Goal: Information Seeking & Learning: Learn about a topic

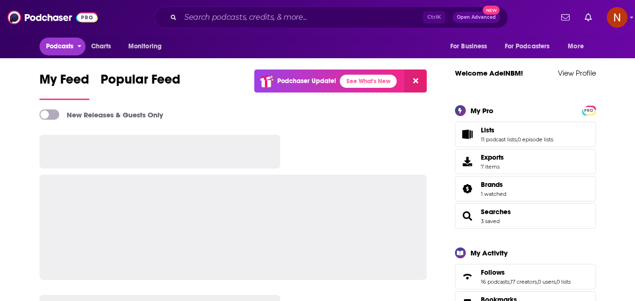
click at [63, 47] on span "Podcasts" at bounding box center [60, 46] width 28 height 13
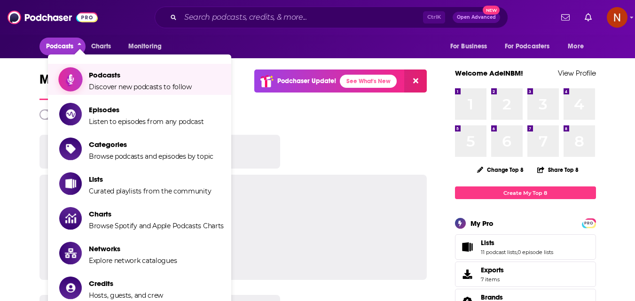
click at [101, 77] on span "Podcasts" at bounding box center [140, 74] width 103 height 9
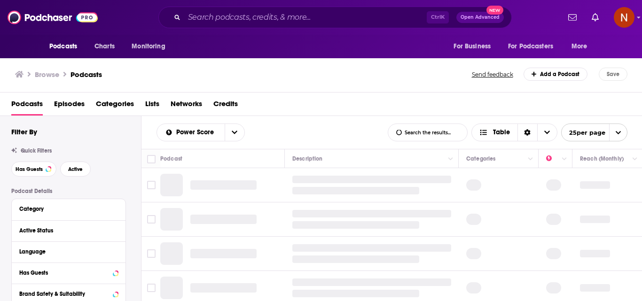
click at [120, 98] on span "Categories" at bounding box center [115, 105] width 38 height 19
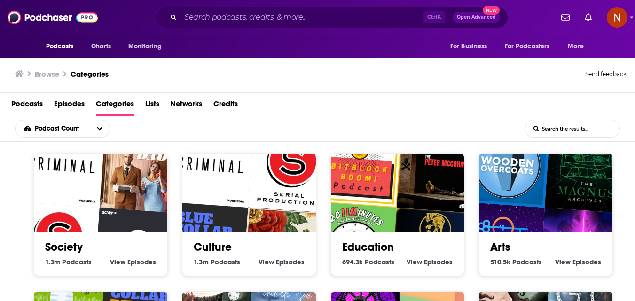
scroll to position [1, 0]
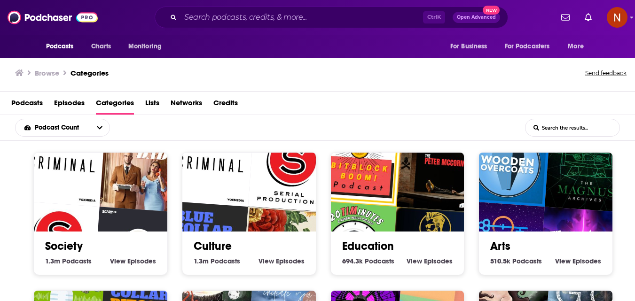
click at [120, 101] on span "Categories" at bounding box center [115, 104] width 38 height 19
click at [23, 102] on span "Podcasts" at bounding box center [26, 104] width 31 height 19
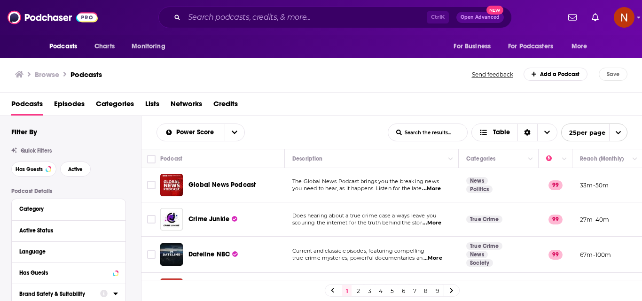
click at [171, 72] on div "Browse Podcasts" at bounding box center [244, 74] width 458 height 13
click at [47, 206] on div "Category" at bounding box center [63, 209] width 88 height 7
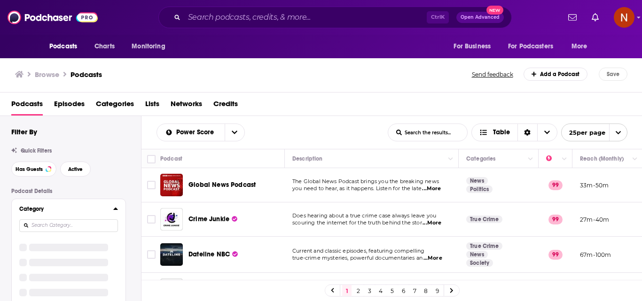
click at [65, 226] on input at bounding box center [68, 225] width 99 height 13
paste input "Business"
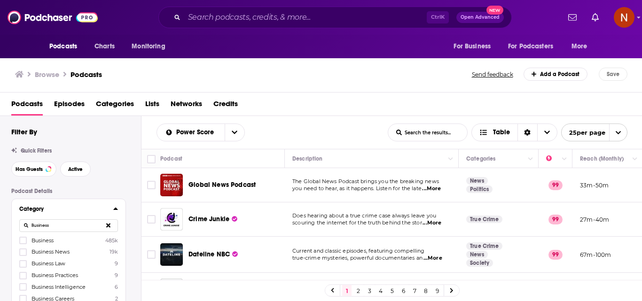
type input "Business"
click at [38, 241] on span "Business" at bounding box center [42, 240] width 22 height 7
click at [23, 243] on input "multiSelectOption-business-0" at bounding box center [23, 243] width 0 height 0
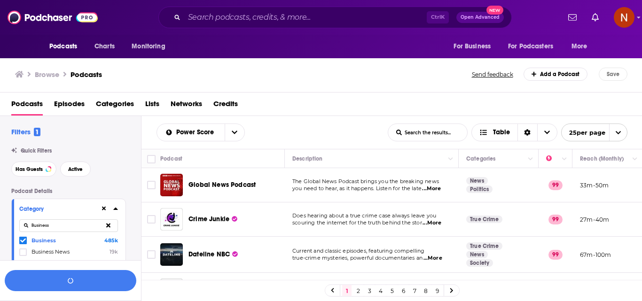
click at [52, 250] on span "Business News" at bounding box center [50, 252] width 38 height 7
click at [23, 255] on input "multiSelectOption-business-news-1" at bounding box center [23, 255] width 0 height 0
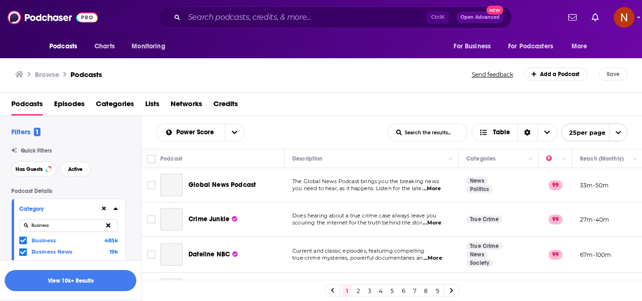
click at [53, 251] on span "Business News" at bounding box center [51, 252] width 41 height 7
click at [23, 254] on input "multiSelectOption-business-news-1" at bounding box center [23, 254] width 0 height 0
click at [109, 226] on icon at bounding box center [108, 225] width 4 height 4
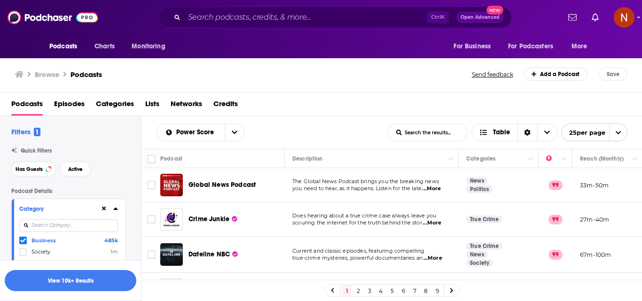
click at [97, 230] on input at bounding box center [68, 225] width 99 height 13
paste input "Finance"
type input "Finance"
click at [49, 238] on span "Finance" at bounding box center [41, 240] width 20 height 7
click at [23, 243] on input "multiSelectOption-finance-0" at bounding box center [23, 243] width 0 height 0
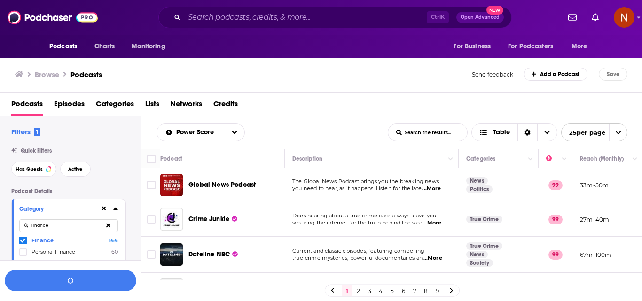
click at [42, 250] on span "Personal Finance" at bounding box center [53, 252] width 44 height 7
click at [23, 255] on input "multiSelectOption-personal-finance-1" at bounding box center [23, 255] width 0 height 0
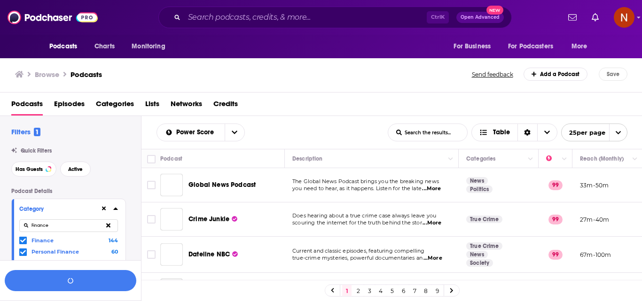
scroll to position [47, 0]
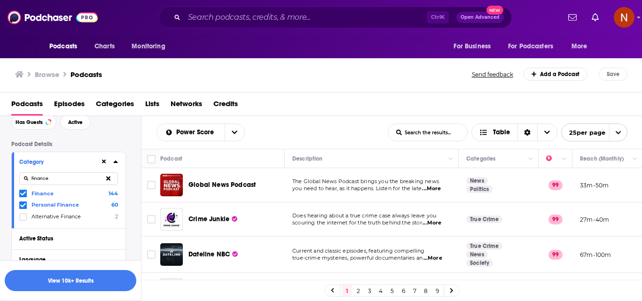
click at [108, 174] on button at bounding box center [108, 179] width 19 height 22
click at [80, 180] on input at bounding box center [68, 178] width 99 height 13
paste input "Investing"
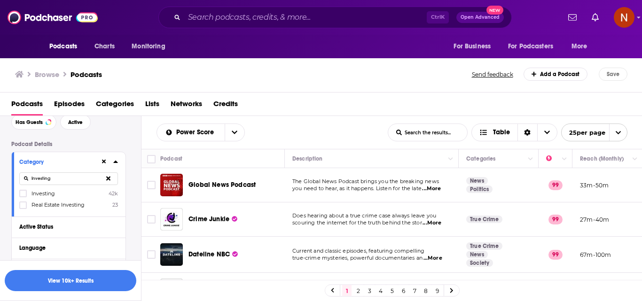
type input "Investing"
click at [47, 195] on span "Investing" at bounding box center [42, 193] width 23 height 7
click at [23, 196] on input "multiSelectOption-investing-0" at bounding box center [23, 196] width 0 height 0
click at [58, 205] on span "Real Estate Investing" at bounding box center [57, 205] width 53 height 7
click at [23, 208] on input "multiSelectOption-real-estate-investing-1" at bounding box center [23, 208] width 0 height 0
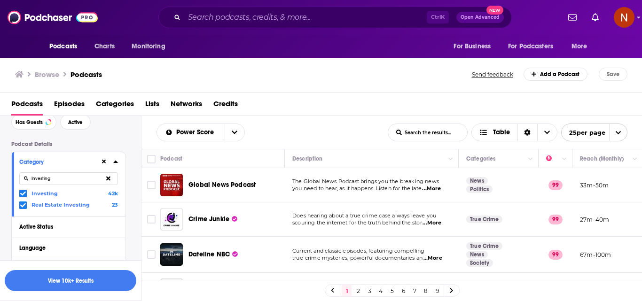
click at [106, 175] on button at bounding box center [108, 179] width 19 height 22
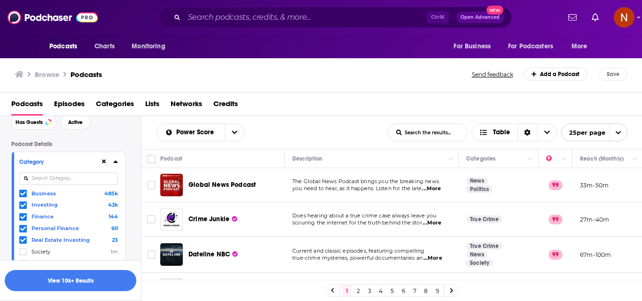
click at [105, 175] on input at bounding box center [68, 178] width 99 height 13
paste input "High Net Worth Individuals"
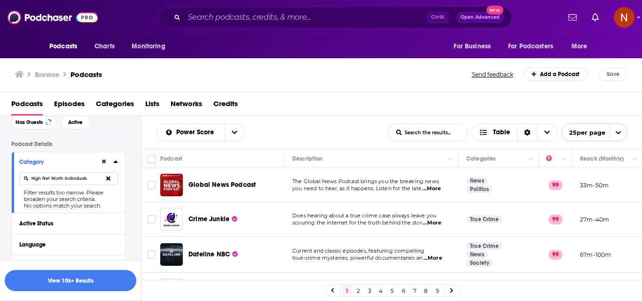
drag, startPoint x: 62, startPoint y: 180, endPoint x: 16, endPoint y: 179, distance: 45.6
click at [16, 179] on div "Category High Net Worth Individuals Filter results too narrow. Please broaden y…" at bounding box center [69, 182] width 114 height 61
type input "Individuals"
click at [108, 176] on icon at bounding box center [108, 178] width 4 height 6
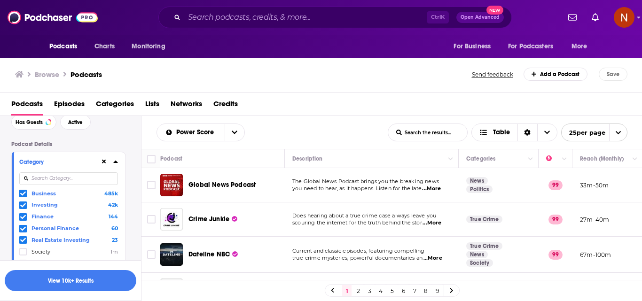
click at [76, 180] on input at bounding box center [68, 178] width 99 height 13
paste input "Personal"
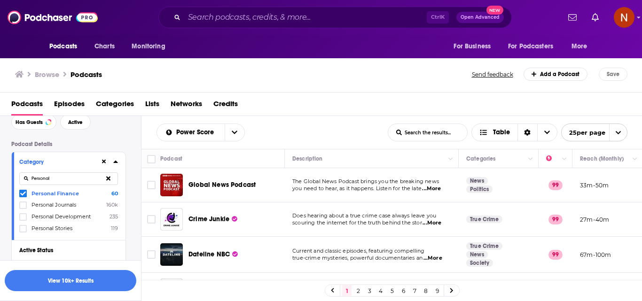
type input "Personal"
click at [109, 180] on icon at bounding box center [108, 178] width 4 height 4
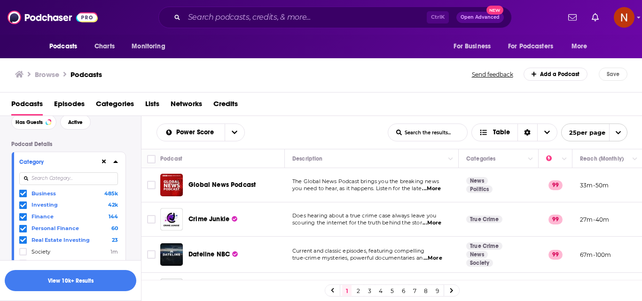
click at [101, 179] on input at bounding box center [68, 178] width 99 height 13
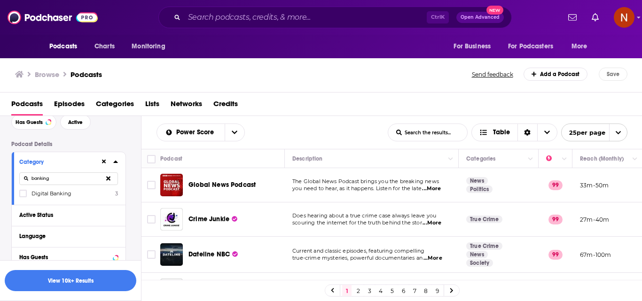
type input "banking"
click at [68, 194] on span "Digital Banking" at bounding box center [51, 193] width 40 height 7
click at [23, 196] on input "multiSelectOption-digital-banking-0" at bounding box center [23, 196] width 0 height 0
click at [107, 175] on button at bounding box center [108, 179] width 19 height 22
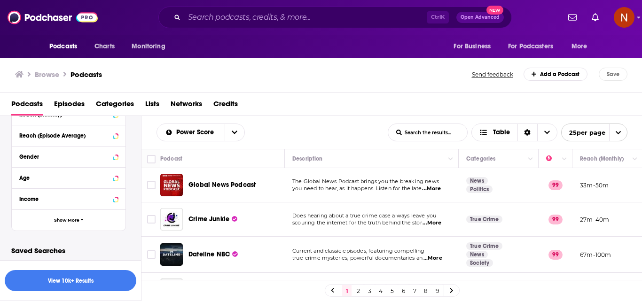
scroll to position [278, 0]
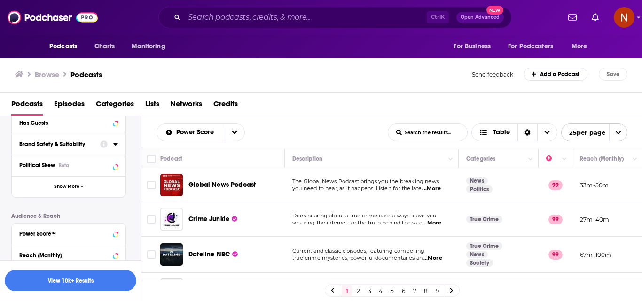
click at [78, 197] on div "Category Business 485k Investing 42k Finance 144 Personal Finance 60 Real Estat…" at bounding box center [68, 59] width 115 height 277
click at [76, 190] on button "Show More" at bounding box center [69, 186] width 114 height 21
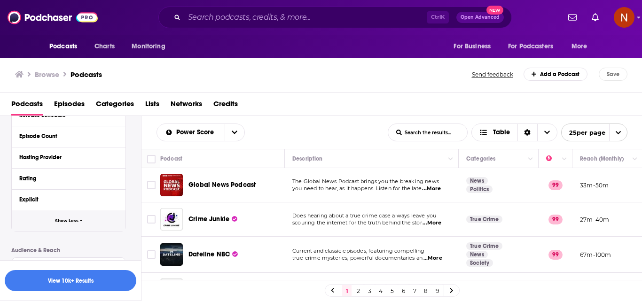
scroll to position [419, 0]
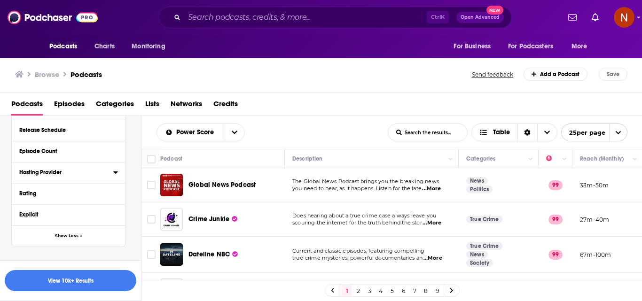
click at [68, 172] on div "Hosting Provider" at bounding box center [63, 172] width 88 height 7
click at [62, 189] on div "Category Business 485k Investing 42k Finance 144 Personal Finance 60 Real Estat…" at bounding box center [68, 72] width 115 height 585
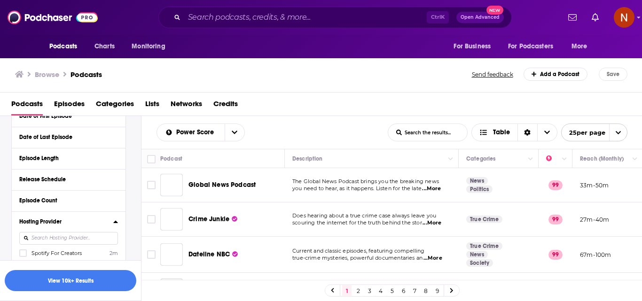
scroll to position [463, 0]
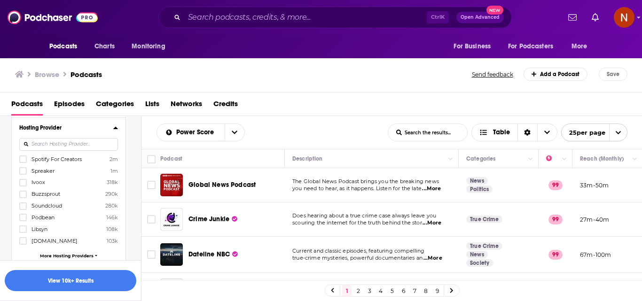
click at [46, 171] on span "Spreaker" at bounding box center [42, 171] width 23 height 7
click at [23, 174] on input "multiSelectOption-Spreaker-1" at bounding box center [23, 174] width 0 height 0
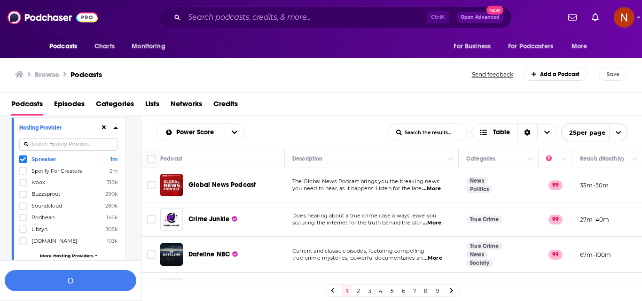
click at [49, 216] on span "Podbean" at bounding box center [42, 217] width 23 height 7
click at [23, 220] on input "multiSelectOption-Podbean-5" at bounding box center [23, 220] width 0 height 0
click at [46, 230] on span "Libsyn" at bounding box center [39, 229] width 16 height 7
click at [23, 232] on input "multiSelectOption-Libsyn-6" at bounding box center [23, 232] width 0 height 0
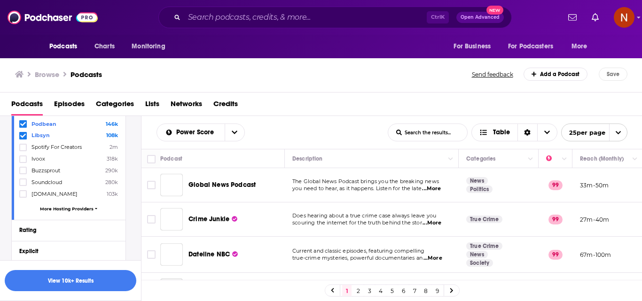
scroll to position [416, 0]
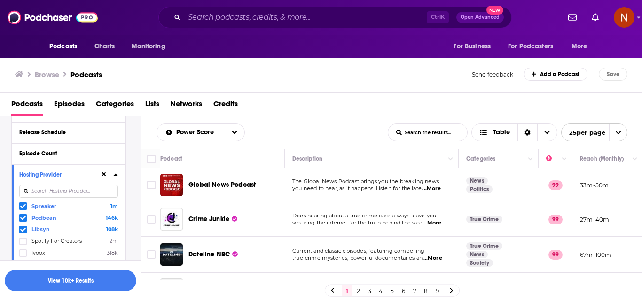
click at [71, 191] on input at bounding box center [68, 191] width 99 height 13
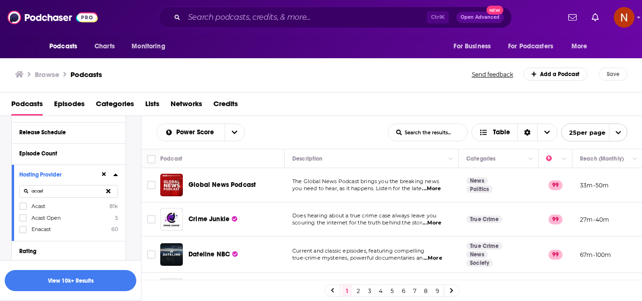
type input "acast"
click at [37, 204] on span "Acast" at bounding box center [38, 206] width 14 height 7
click at [23, 209] on input "multiSelectOption-Acast-0" at bounding box center [23, 209] width 0 height 0
click at [107, 190] on icon at bounding box center [108, 191] width 4 height 6
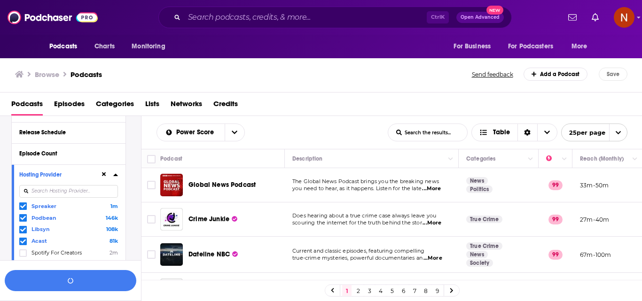
click at [78, 195] on input at bounding box center [68, 191] width 99 height 13
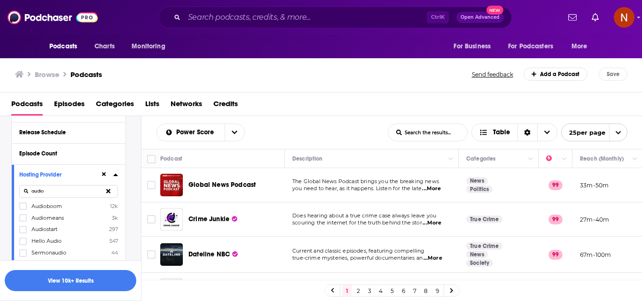
type input "audio"
click at [51, 207] on span "Audioboom" at bounding box center [46, 206] width 31 height 7
click at [23, 209] on input "multiSelectOption-Audioboom-0" at bounding box center [23, 209] width 0 height 0
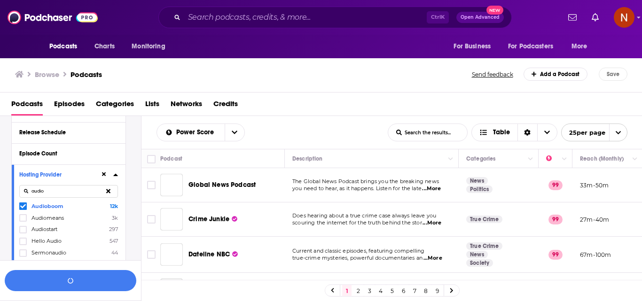
click at [109, 195] on button at bounding box center [108, 191] width 19 height 22
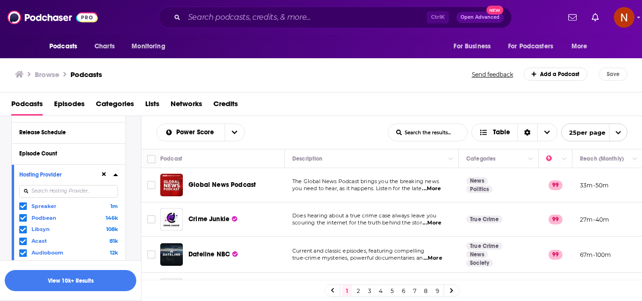
scroll to position [463, 0]
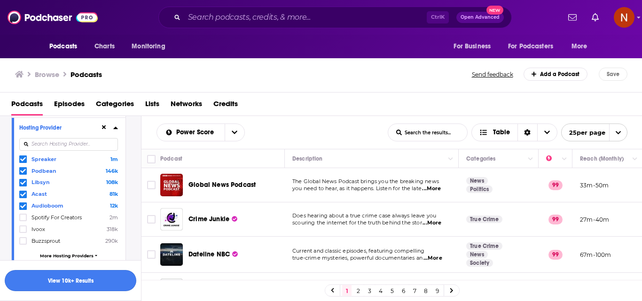
click at [70, 282] on button "View 10k+ Results" at bounding box center [71, 280] width 132 height 21
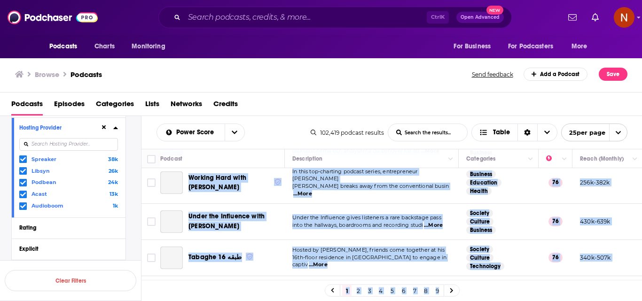
scroll to position [801, 0]
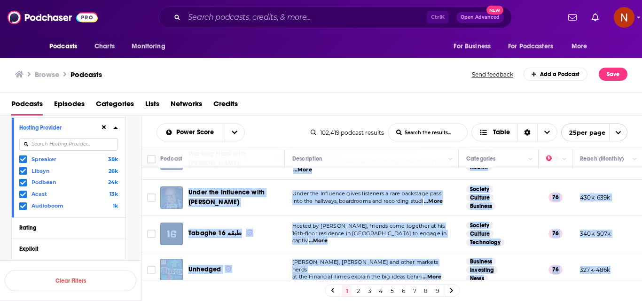
drag, startPoint x: 194, startPoint y: 183, endPoint x: 618, endPoint y: 256, distance: 431.0
copy tbody "Lor-Ip dolo Sitamet, Conse, Adipi & Elitseddo Eiusmodt incididu, utlaboreet dol…"
click at [358, 290] on link "2" at bounding box center [357, 290] width 9 height 11
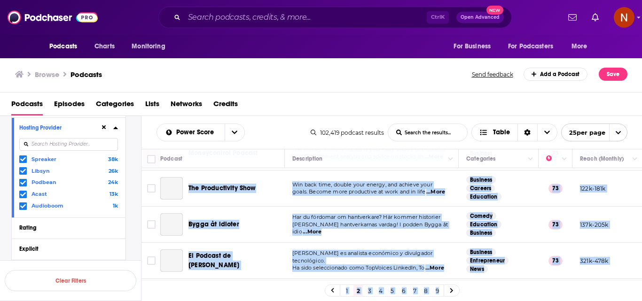
scroll to position [791, 0]
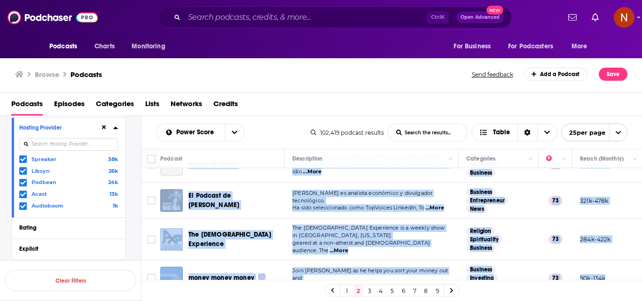
drag, startPoint x: 187, startPoint y: 172, endPoint x: 615, endPoint y: 264, distance: 438.0
copy tbody "Lor Ipsumd Sitame CO (36AD): Elitsed Doeiusm | Tempori Utlabor | Etd Magna Ali …"
click at [368, 291] on link "3" at bounding box center [369, 290] width 9 height 11
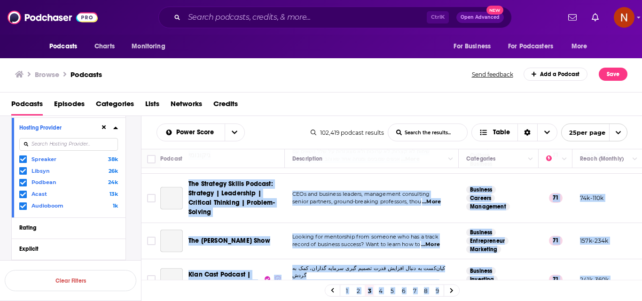
scroll to position [827, 0]
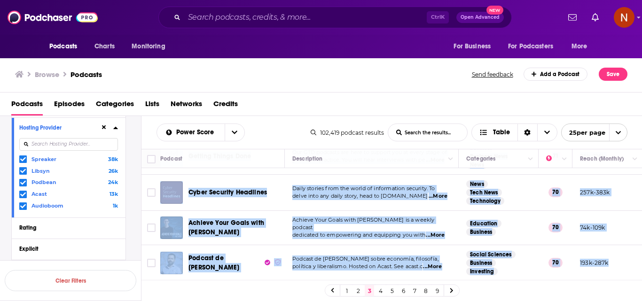
drag, startPoint x: 187, startPoint y: 175, endPoint x: 613, endPoint y: 260, distance: 435.1
copy tbody "Lor Ipsumdolor Sitam Consecte Adipisc Elitsed Doei Tempori utlaboree dol magnaa…"
click at [383, 291] on link "4" at bounding box center [380, 290] width 9 height 11
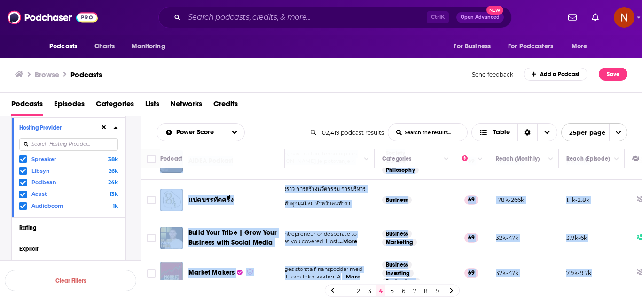
scroll to position [806, 125]
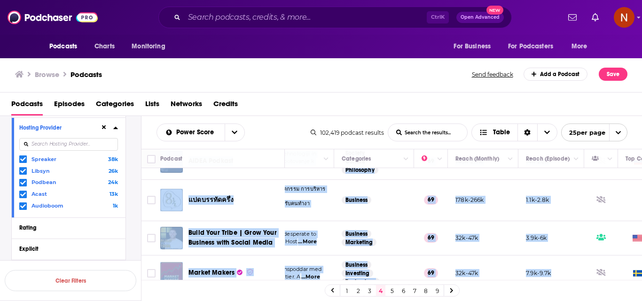
drag, startPoint x: 203, startPoint y: 191, endPoint x: 552, endPoint y: 260, distance: 356.0
copy tbody "Lo Ipsumd!s Ametconsec Ad Elitse!d Eiusmodtem in u laboree dol magnaal eni admi…"
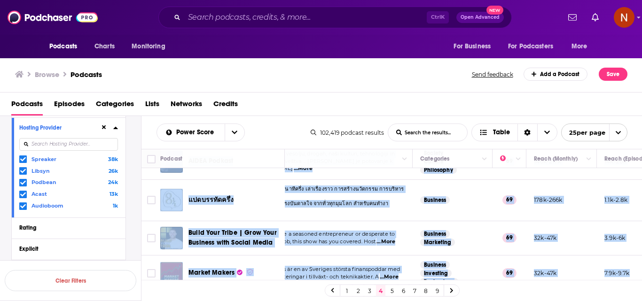
scroll to position [806, 0]
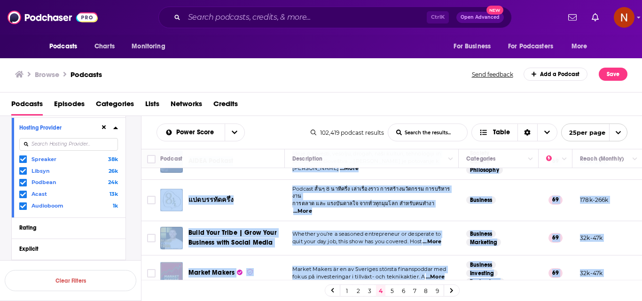
copy tbody "Lo Ipsumd!s Ametconsec Ad Elitse!d Eiusmodtem in u laboree dol magnaal eni admi…"
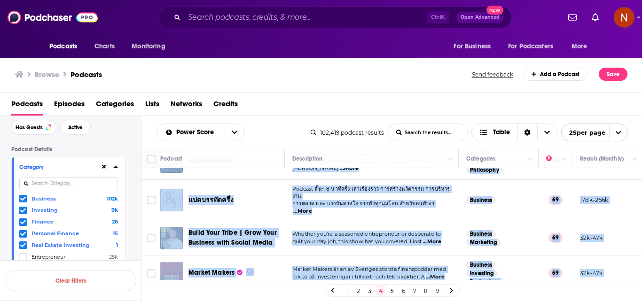
scroll to position [40, 0]
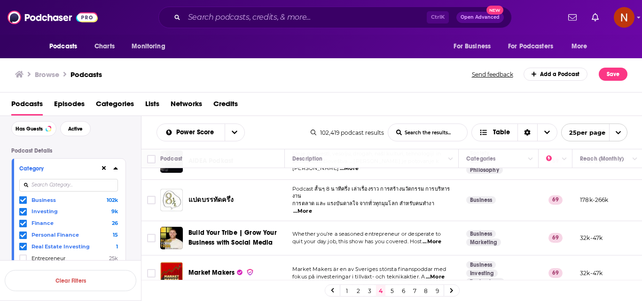
click at [45, 221] on span "Finance" at bounding box center [42, 223] width 22 height 7
click at [23, 226] on input "multiSelectOption-finance-2" at bounding box center [23, 226] width 0 height 0
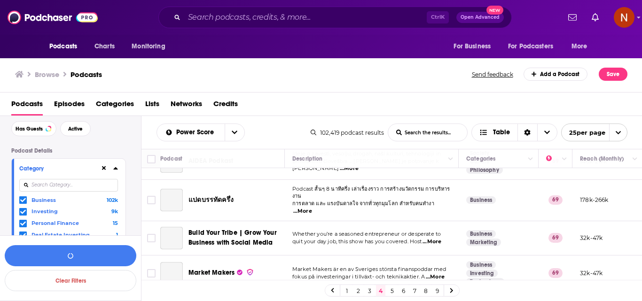
click at [52, 211] on span "Investing" at bounding box center [44, 211] width 26 height 7
click at [23, 214] on input "multiSelectOption-investing-1" at bounding box center [23, 214] width 0 height 0
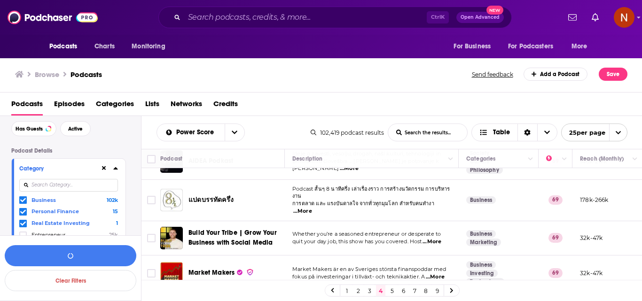
click at [45, 199] on span "Business" at bounding box center [43, 200] width 24 height 7
click at [23, 202] on input "multiSelectOption-business-0" at bounding box center [23, 202] width 0 height 0
